Goal: Information Seeking & Learning: Check status

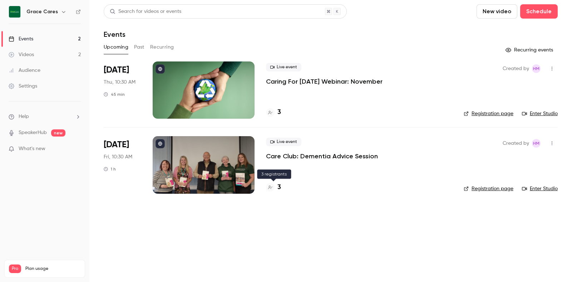
click at [278, 187] on h4 "3" at bounding box center [279, 188] width 4 height 10
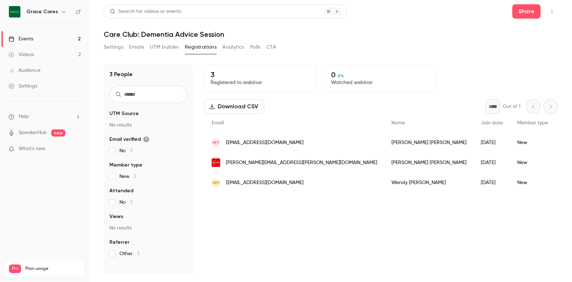
click at [265, 207] on div "3 Registered to webinar 0 0 % Watched webinar Download CSV * Out of 1 Email Nam…" at bounding box center [380, 169] width 353 height 210
click at [39, 37] on link "Events 2" at bounding box center [44, 39] width 89 height 16
